Goal: Task Accomplishment & Management: Manage account settings

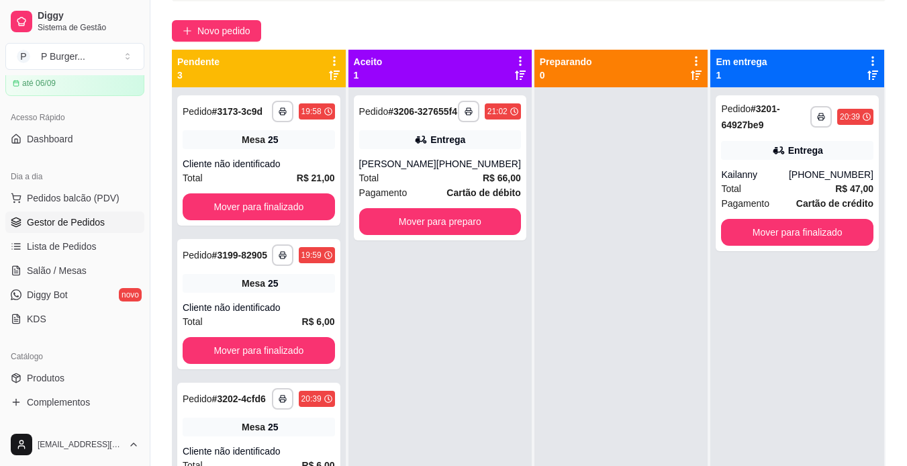
scroll to position [85, 0]
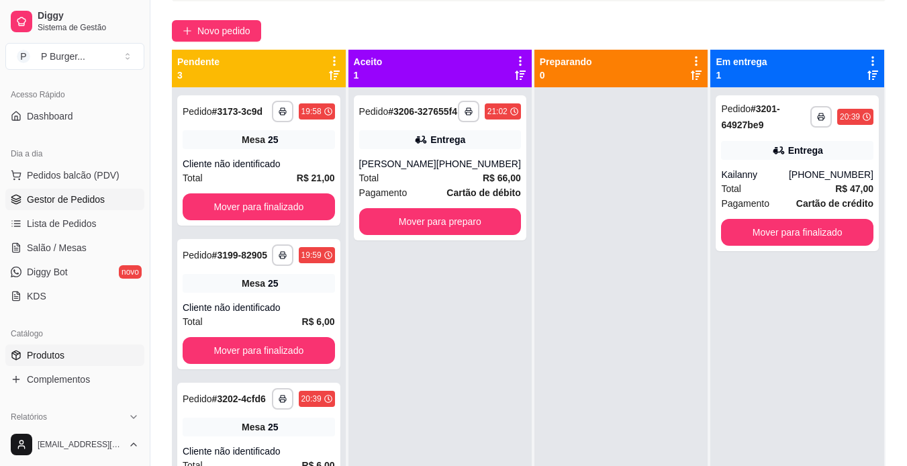
click at [66, 355] on link "Produtos" at bounding box center [74, 354] width 139 height 21
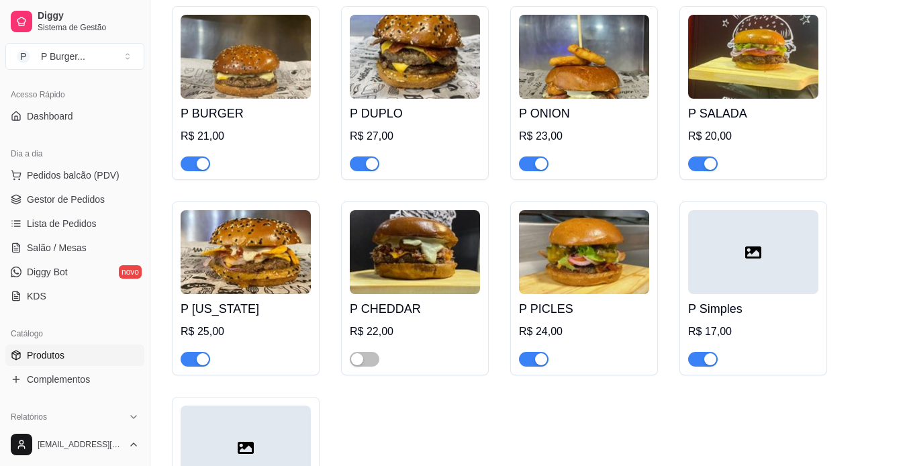
scroll to position [177, 0]
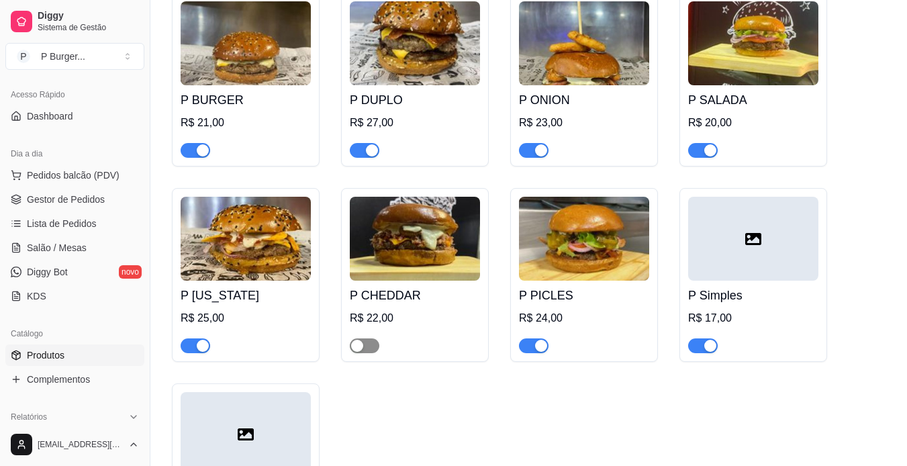
click at [363, 346] on div "button" at bounding box center [357, 346] width 12 height 12
click at [363, 346] on button "button" at bounding box center [365, 345] width 30 height 15
drag, startPoint x: 145, startPoint y: 215, endPoint x: 141, endPoint y: 200, distance: 15.3
click at [141, 200] on div "Diggy Sistema de Gestão P P Burger ... Loja aberta Plano Essencial + Mesas até …" at bounding box center [75, 233] width 150 height 466
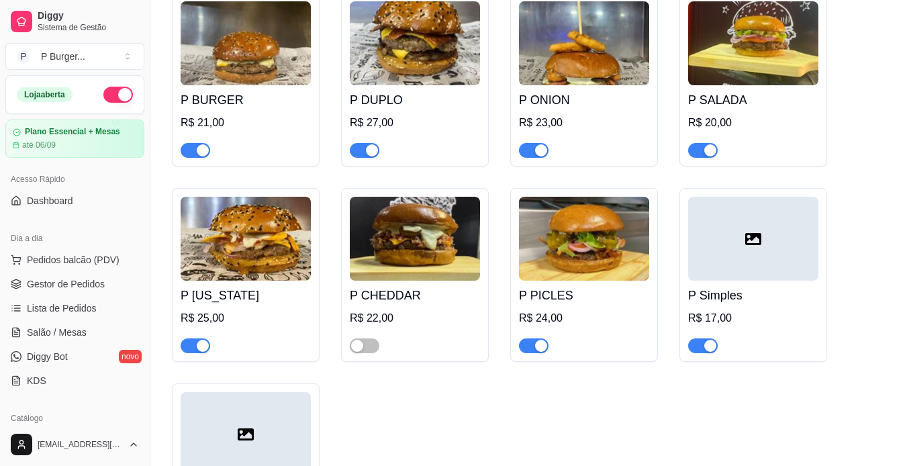
click at [103, 91] on button "button" at bounding box center [118, 95] width 30 height 16
click at [54, 280] on span "Gestor de Pedidos" at bounding box center [66, 283] width 78 height 13
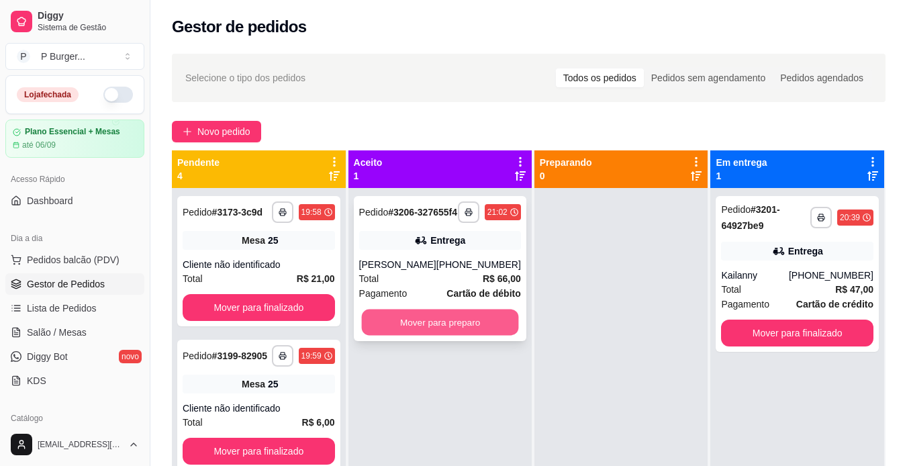
click at [473, 336] on button "Mover para preparo" at bounding box center [439, 323] width 157 height 26
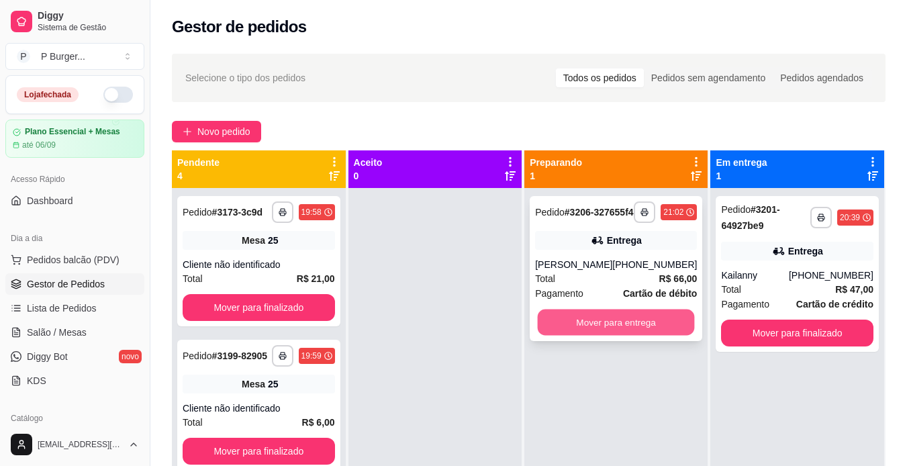
click at [554, 336] on button "Mover para entrega" at bounding box center [616, 323] width 157 height 26
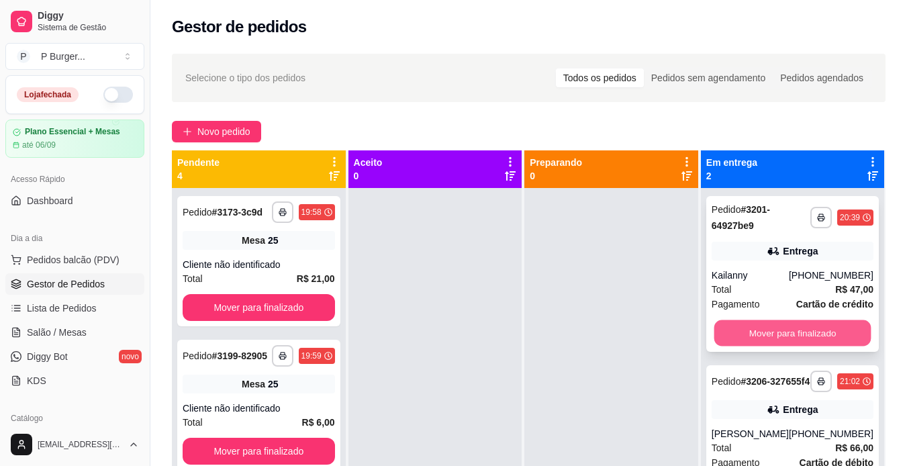
click at [727, 328] on button "Mover para finalizado" at bounding box center [792, 333] width 157 height 26
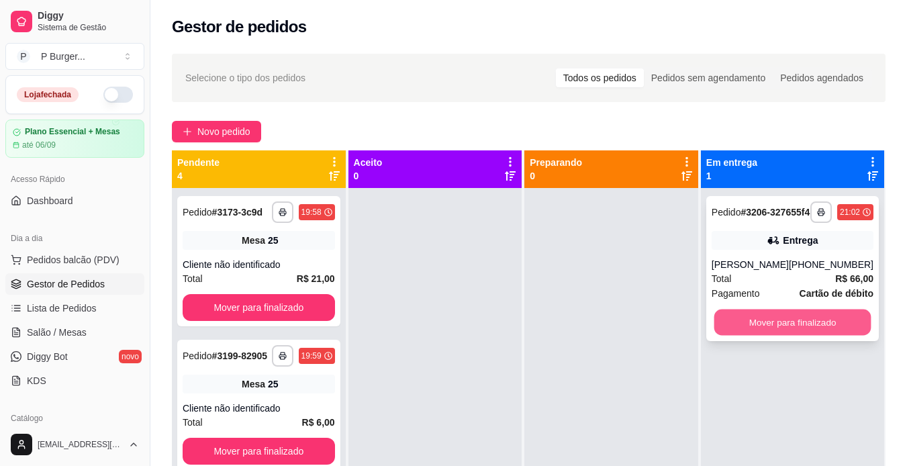
click at [730, 336] on button "Mover para finalizado" at bounding box center [792, 323] width 157 height 26
